Goal: Information Seeking & Learning: Learn about a topic

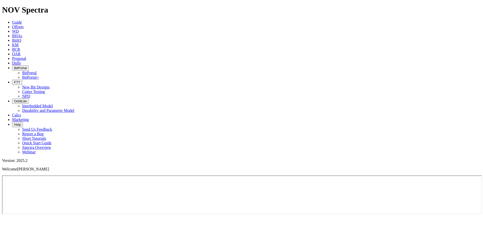
click at [24, 25] on span "Offsets" at bounding box center [18, 27] width 12 height 4
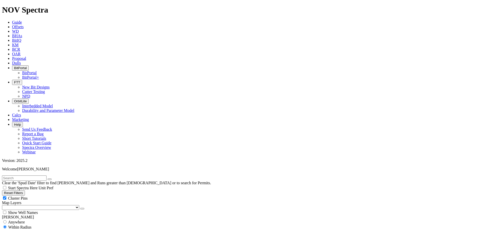
click at [47, 175] on input "text" at bounding box center [24, 177] width 44 height 5
type input "[MEDICAL_DATA]"
click at [21, 220] on span "Anywhere" at bounding box center [16, 222] width 17 height 4
radio input "true"
radio input "false"
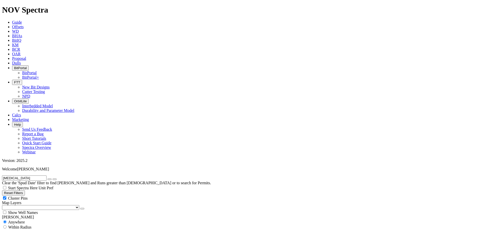
radio input "false"
radio input "true"
click at [21, 175] on input "[MEDICAL_DATA]" at bounding box center [24, 177] width 44 height 5
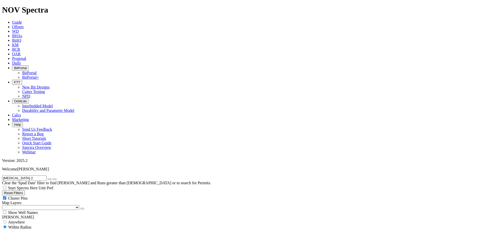
type input "[MEDICAL_DATA] 2"
click at [53, 178] on button "submit" at bounding box center [55, 179] width 4 height 2
click at [52, 178] on button "button" at bounding box center [50, 179] width 4 height 2
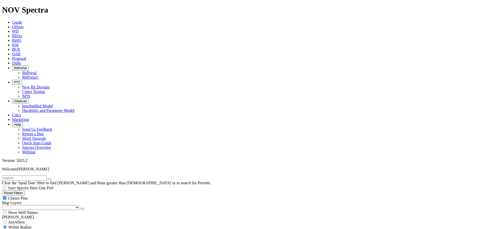
scroll to position [126, 0]
